Goal: Navigation & Orientation: Find specific page/section

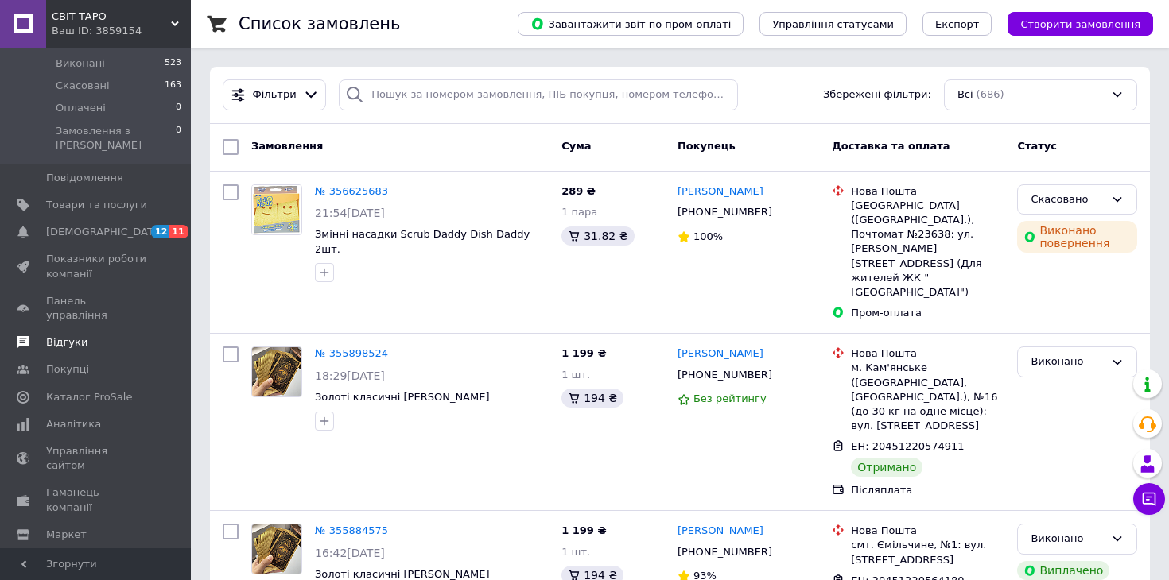
scroll to position [180, 0]
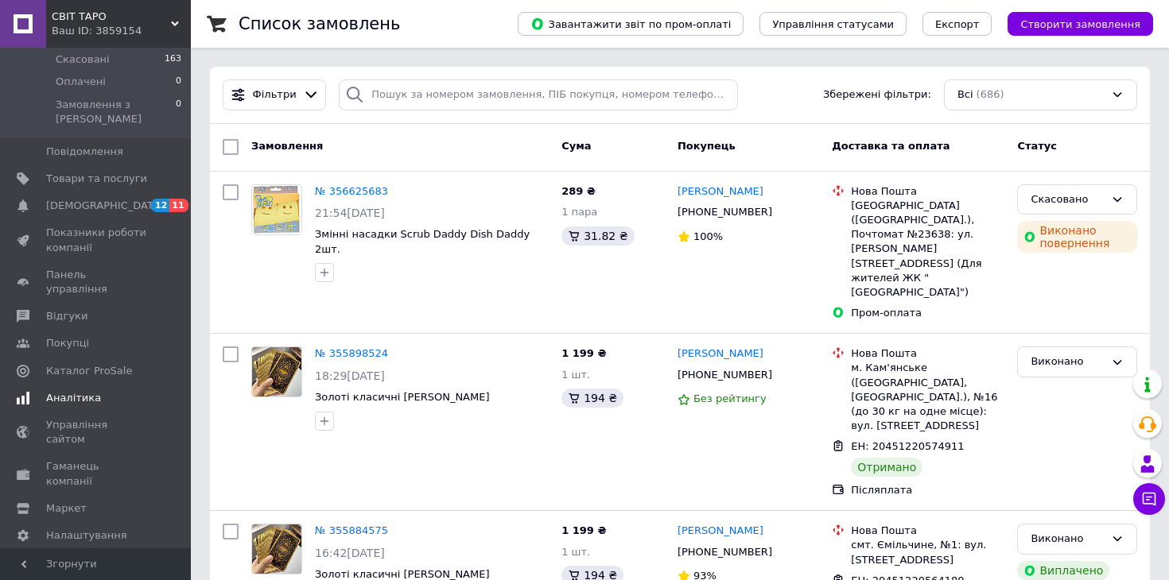
click at [118, 391] on span "Аналітика" at bounding box center [96, 398] width 101 height 14
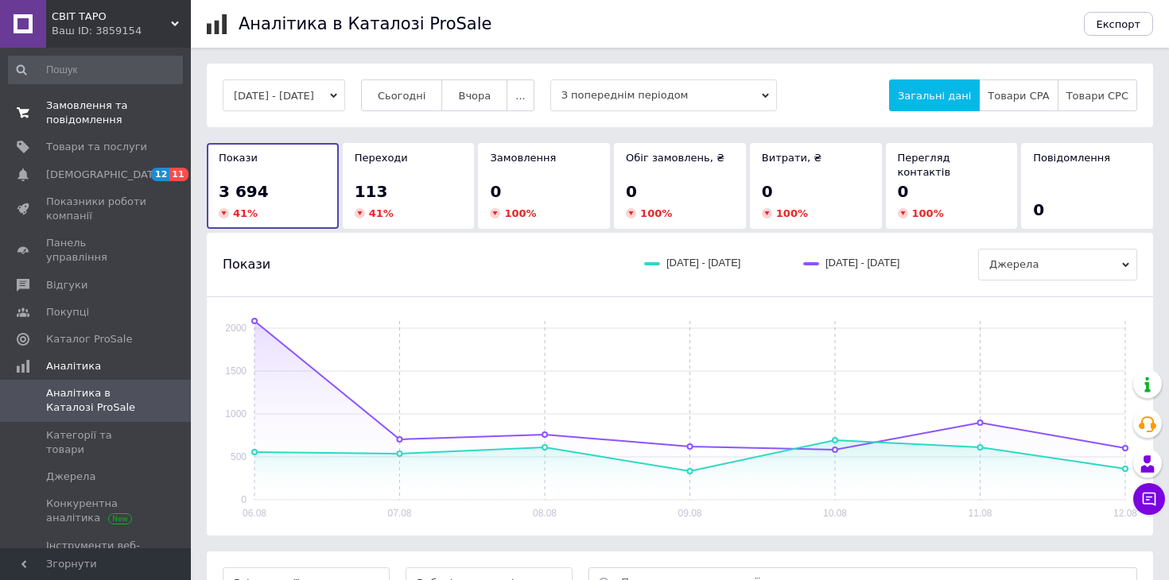
click at [116, 113] on span "Замовлення та повідомлення" at bounding box center [96, 113] width 101 height 29
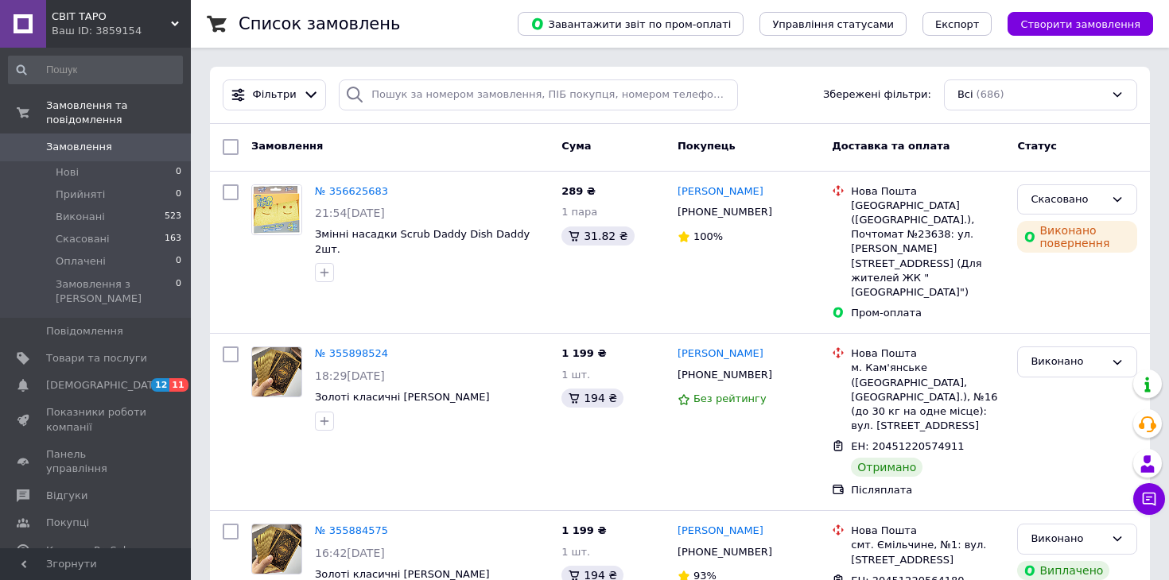
click at [81, 147] on span "Замовлення" at bounding box center [79, 147] width 66 height 14
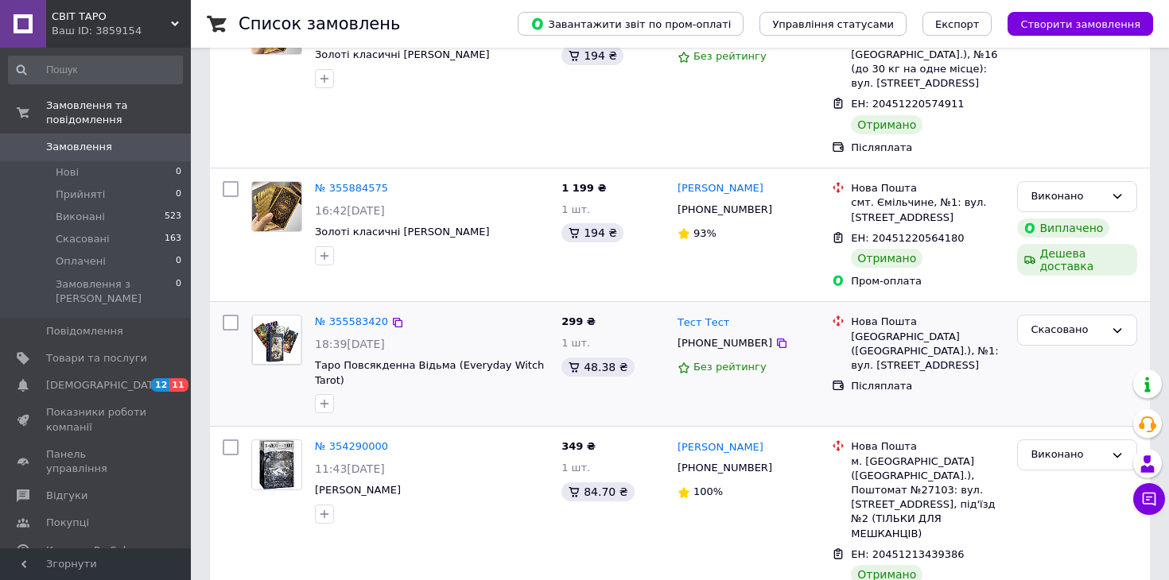
scroll to position [436, 0]
